Goal: Register for event/course

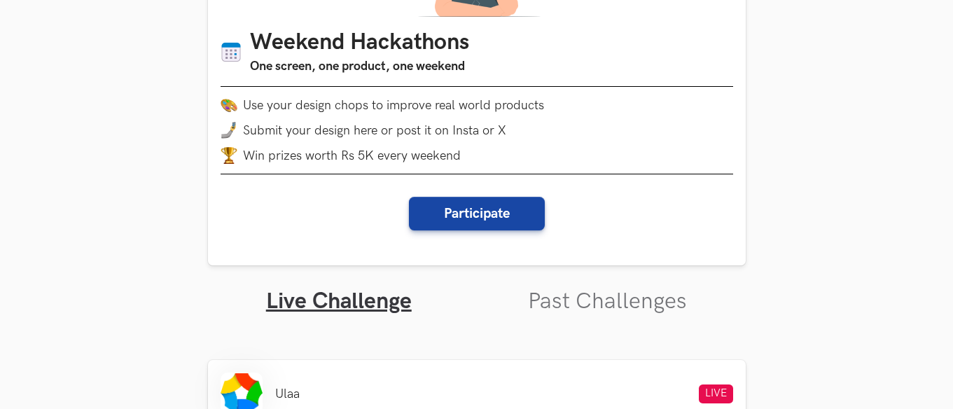
scroll to position [210, 0]
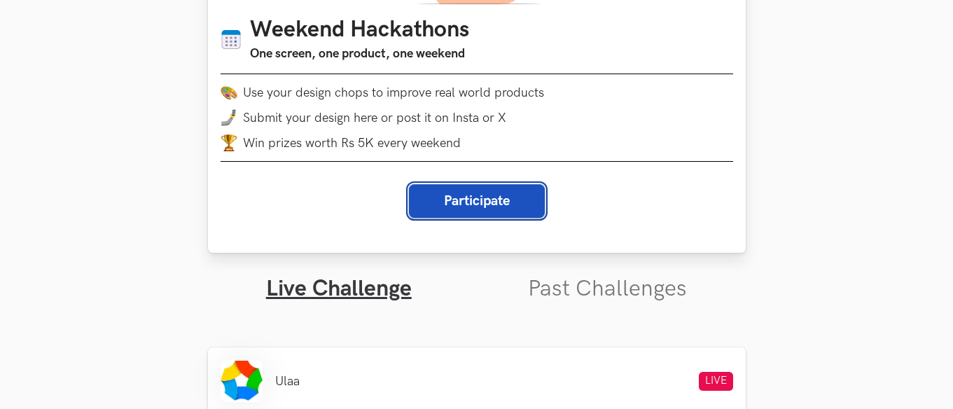
click at [524, 209] on button "Participate" at bounding box center [477, 201] width 136 height 34
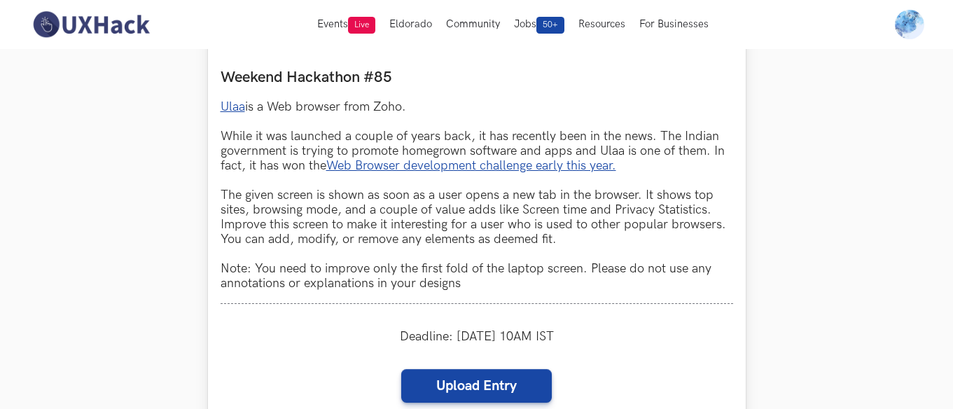
scroll to position [770, 0]
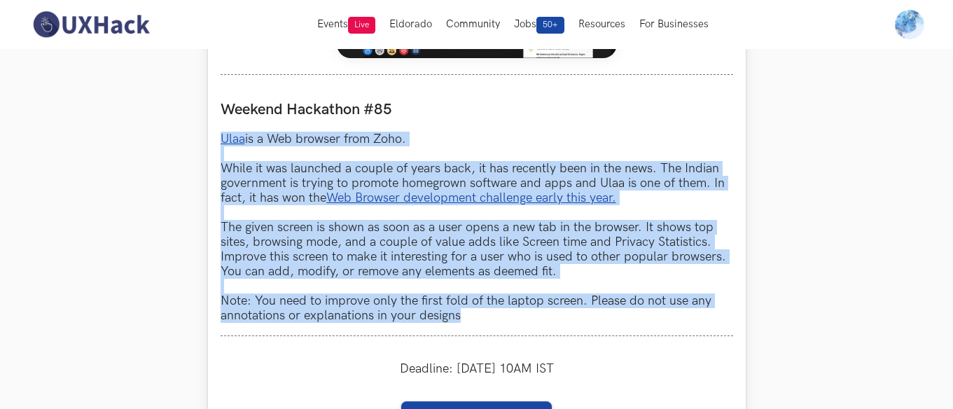
drag, startPoint x: 217, startPoint y: 137, endPoint x: 596, endPoint y: 328, distance: 424.8
click at [596, 328] on div "Ulaa LIVE Weekend Hackathon #85 Ulaa is a Web browser from Zoho. While it was l…" at bounding box center [477, 196] width 538 height 750
copy p "Ulaa is a Web browser from Zoho. While it was launched a couple of years back, …"
